Goal: Book appointment/travel/reservation

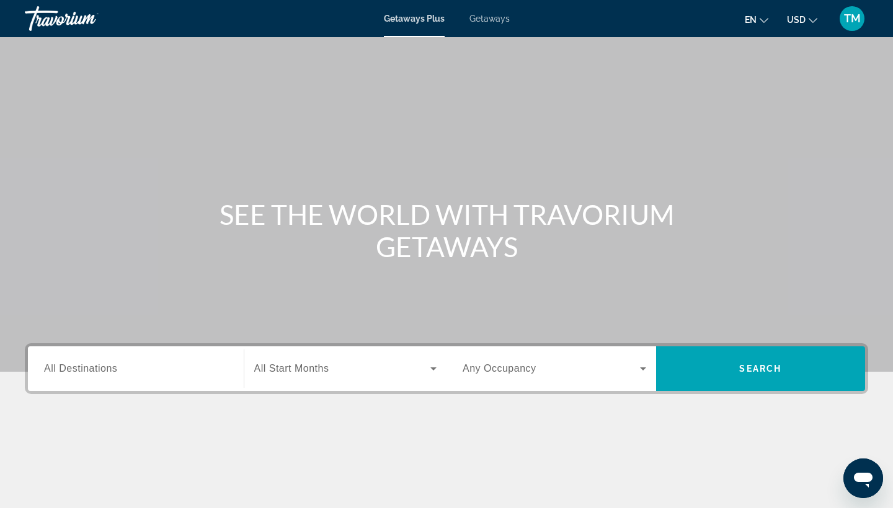
click at [105, 365] on span "All Destinations" at bounding box center [80, 368] width 73 height 11
click at [105, 365] on input "Destination All Destinations" at bounding box center [135, 369] width 183 height 15
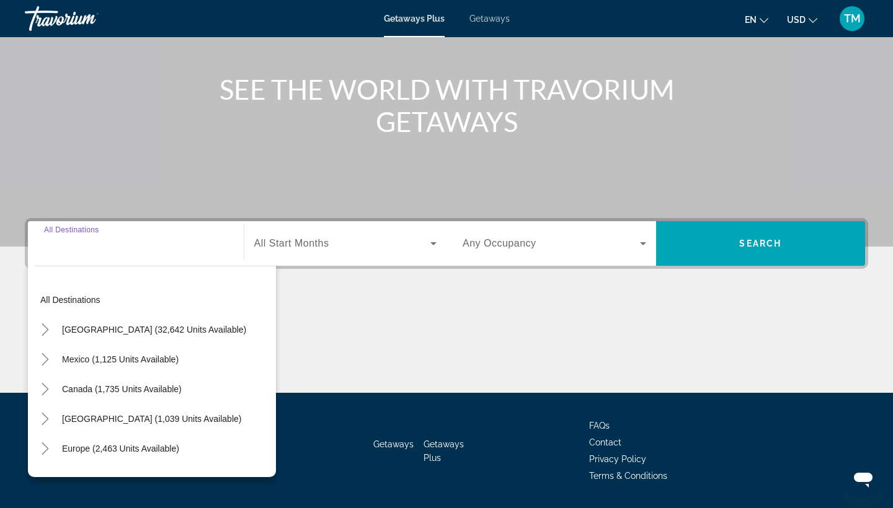
scroll to position [162, 0]
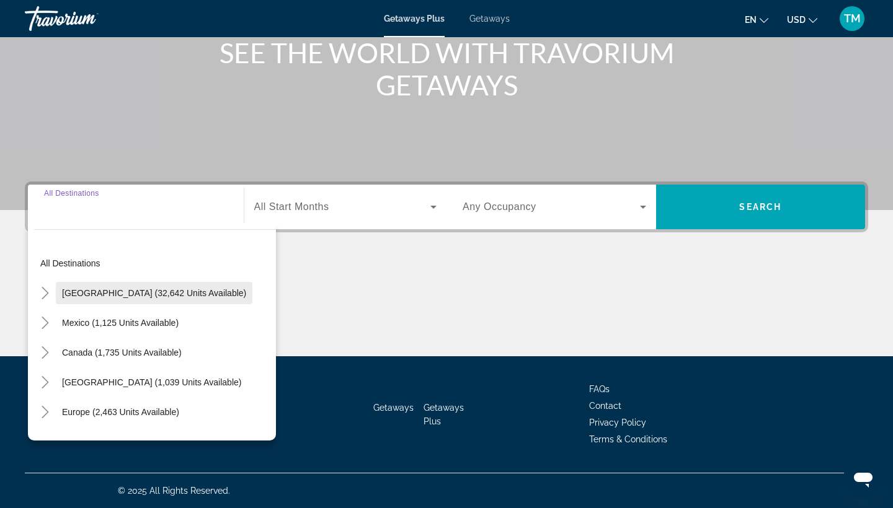
click at [131, 296] on span "[GEOGRAPHIC_DATA] (32,642 units available)" at bounding box center [154, 293] width 184 height 10
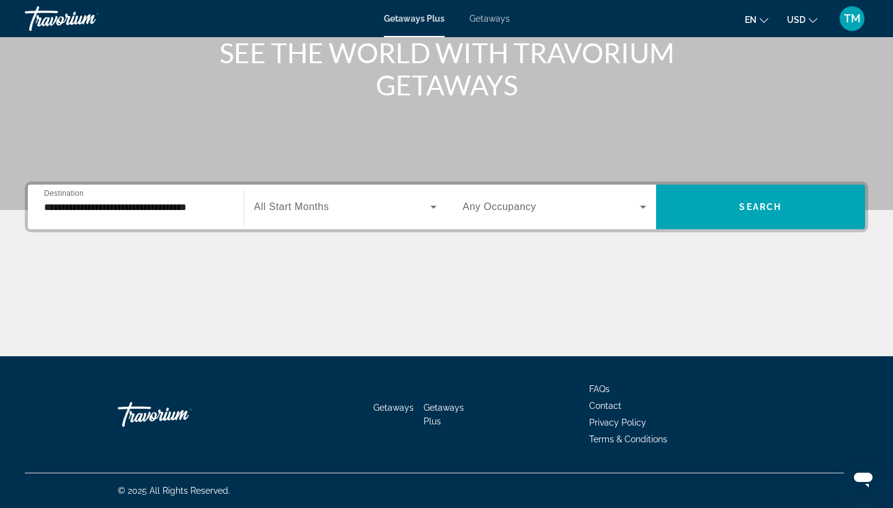
click at [167, 198] on div "**********" at bounding box center [135, 207] width 183 height 35
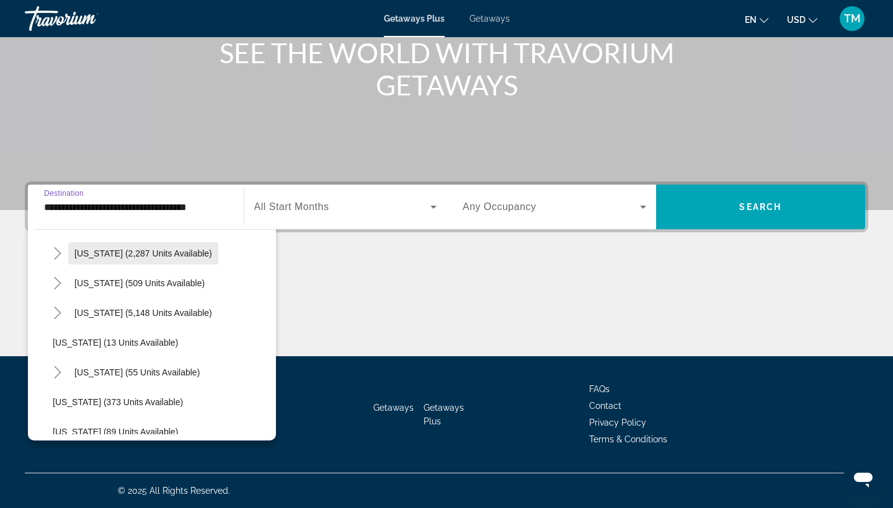
scroll to position [131, 0]
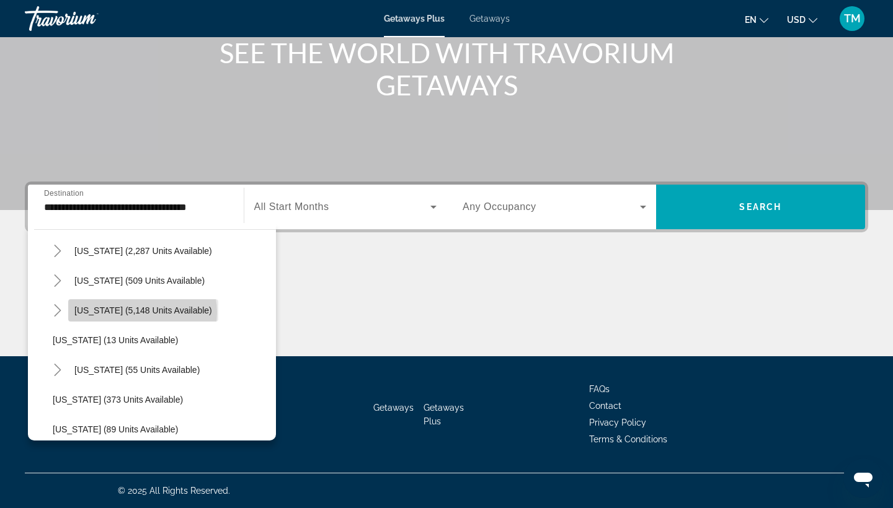
click at [142, 312] on span "[US_STATE] (5,148 units available)" at bounding box center [143, 311] width 138 height 10
type input "**********"
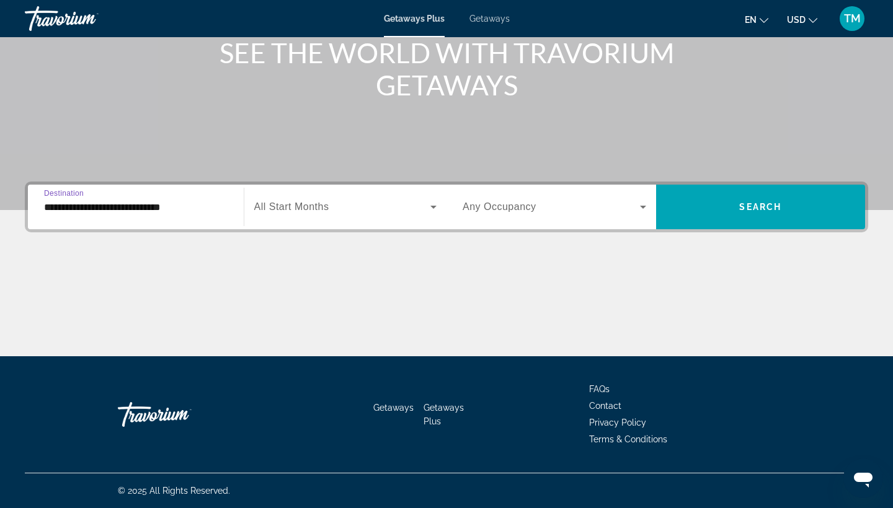
click at [174, 216] on div "**********" at bounding box center [135, 207] width 183 height 35
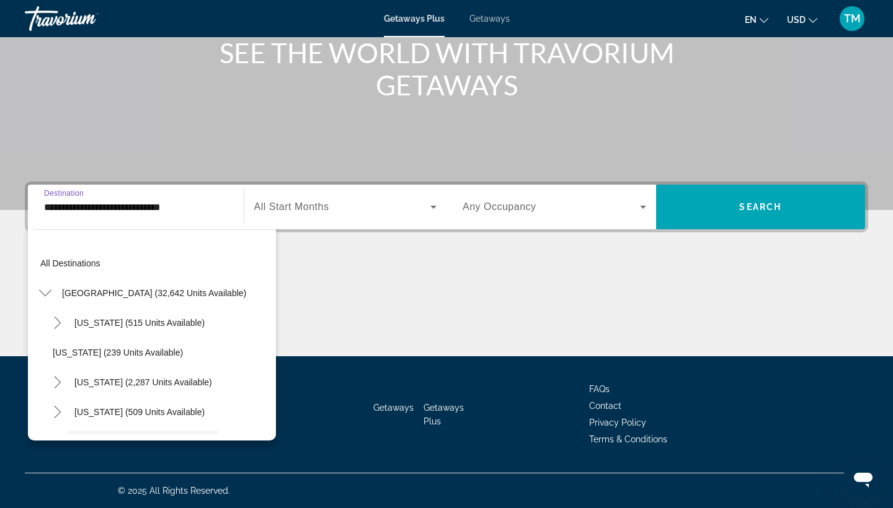
scroll to position [104, 0]
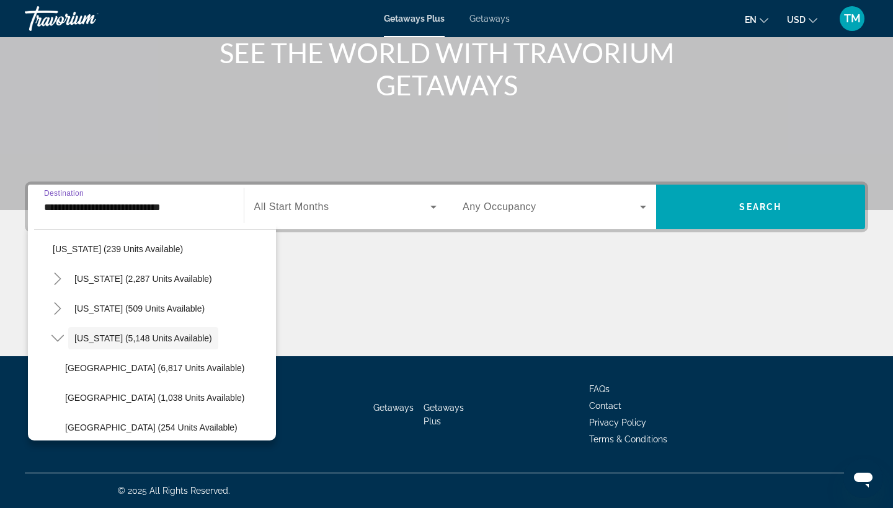
click at [306, 202] on span "All Start Months" at bounding box center [291, 206] width 75 height 11
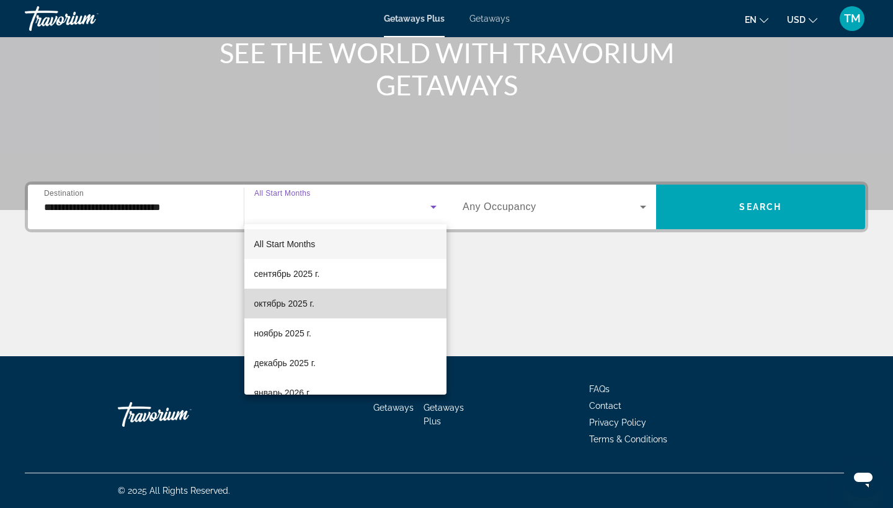
click at [301, 300] on span "октябрь 2025 г." at bounding box center [284, 303] width 60 height 15
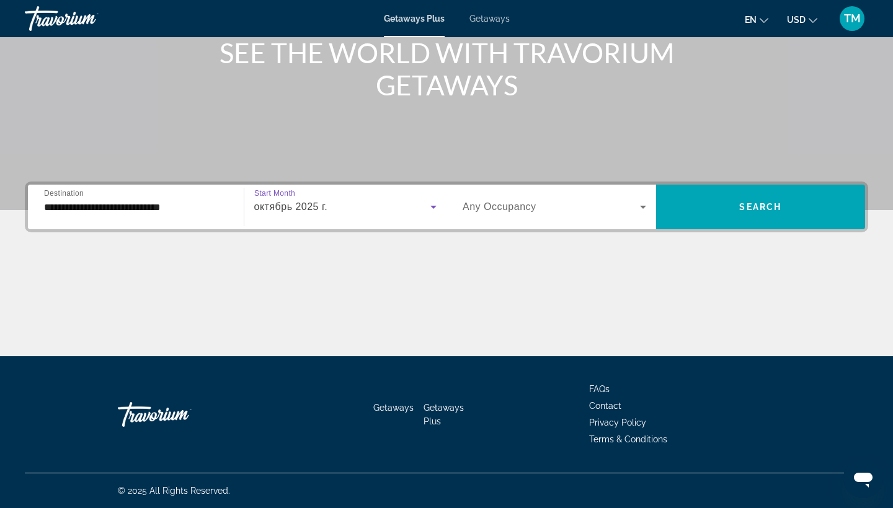
click at [577, 201] on span "Search widget" at bounding box center [550, 207] width 177 height 15
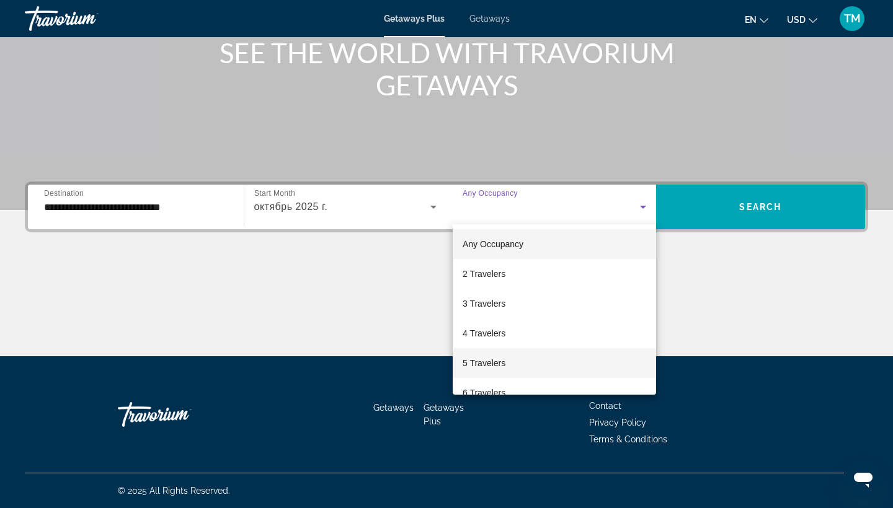
click at [487, 360] on span "5 Travelers" at bounding box center [483, 363] width 43 height 15
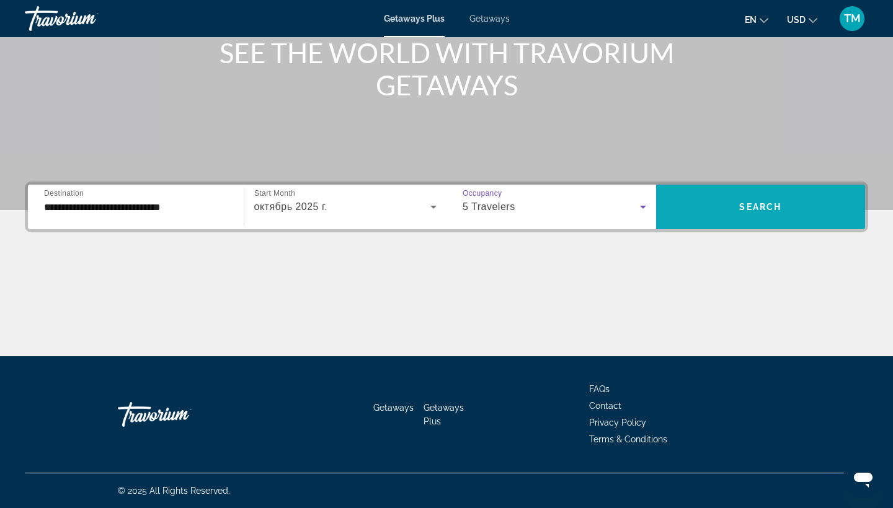
click at [769, 197] on span "Search widget" at bounding box center [761, 207] width 210 height 30
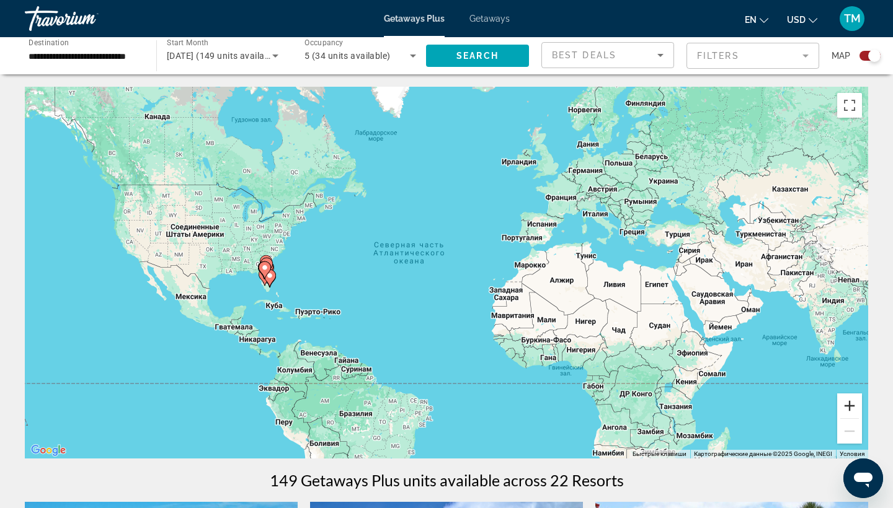
click at [841, 411] on button "Увеличить" at bounding box center [849, 406] width 25 height 25
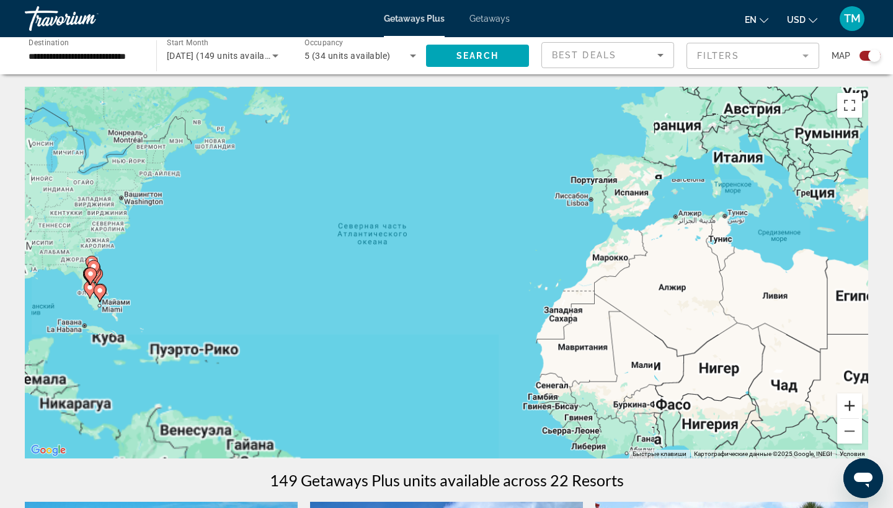
click at [841, 411] on button "Увеличить" at bounding box center [849, 406] width 25 height 25
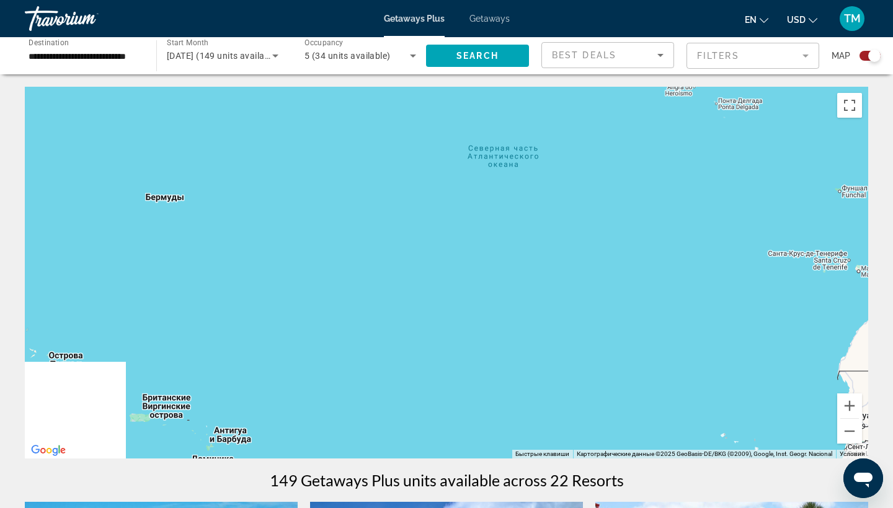
drag, startPoint x: 393, startPoint y: 307, endPoint x: 617, endPoint y: 268, distance: 227.2
click at [617, 268] on div "Main content" at bounding box center [446, 273] width 843 height 372
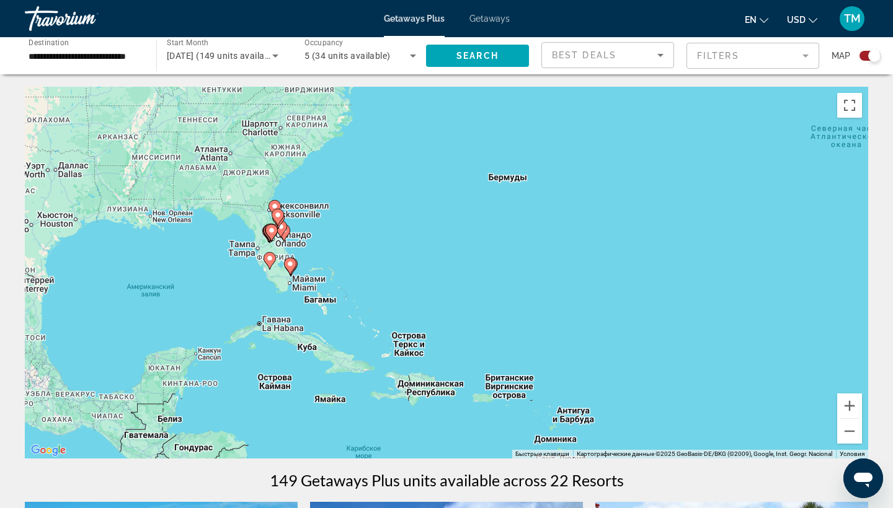
drag, startPoint x: 288, startPoint y: 314, endPoint x: 615, endPoint y: 296, distance: 327.8
click at [614, 296] on div "Чтобы активировать перетаскивание с помощью клавиатуры, нажмите Alt + Ввод. Пос…" at bounding box center [446, 273] width 843 height 372
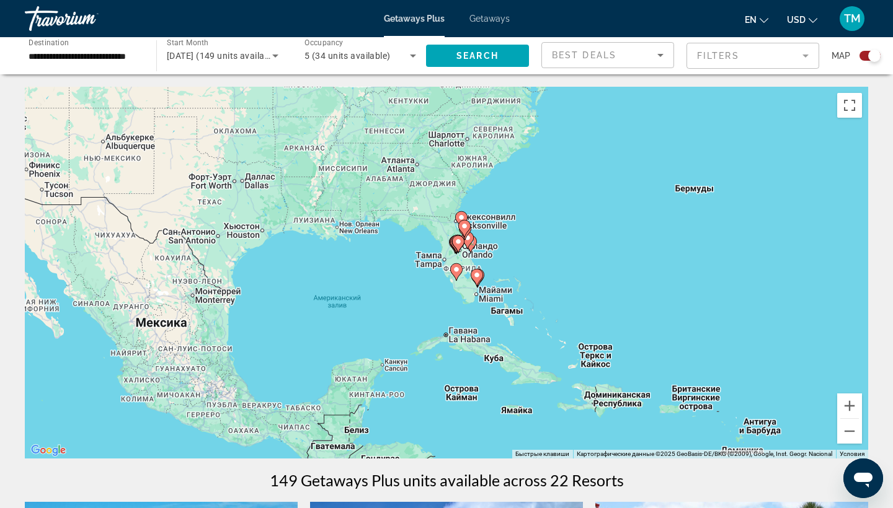
drag, startPoint x: 433, startPoint y: 275, endPoint x: 549, endPoint y: 283, distance: 116.8
click at [550, 283] on div "Чтобы активировать перетаскивание с помощью клавиатуры, нажмите Alt + Ввод. Пос…" at bounding box center [446, 273] width 843 height 372
click at [852, 405] on button "Увеличить" at bounding box center [849, 406] width 25 height 25
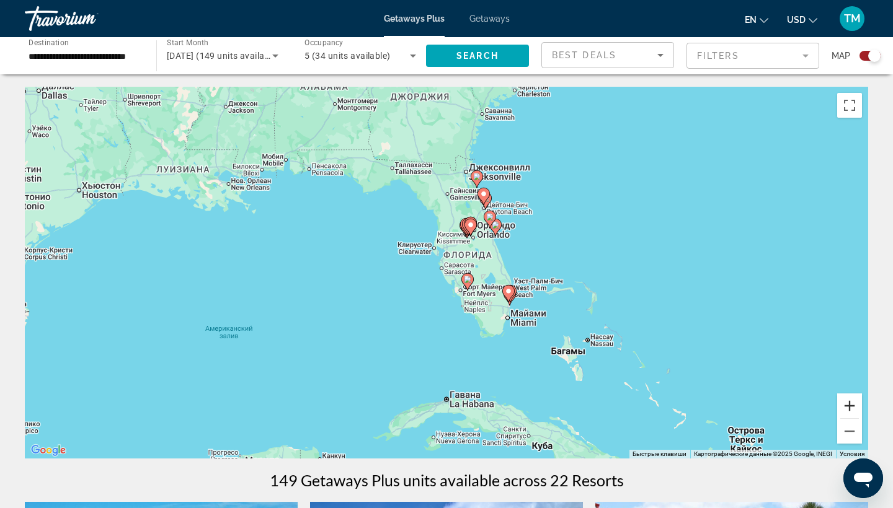
click at [852, 405] on button "Увеличить" at bounding box center [849, 406] width 25 height 25
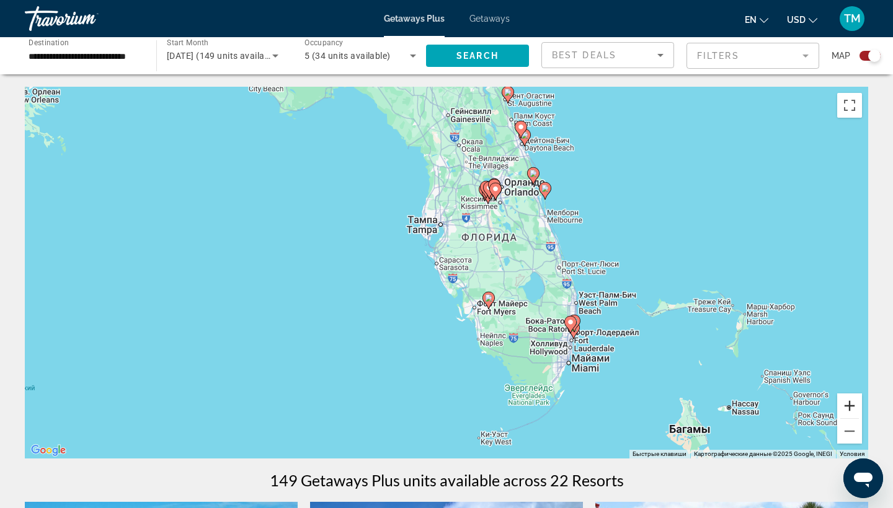
click at [852, 405] on button "Увеличить" at bounding box center [849, 406] width 25 height 25
